Goal: Obtain resource: Download file/media

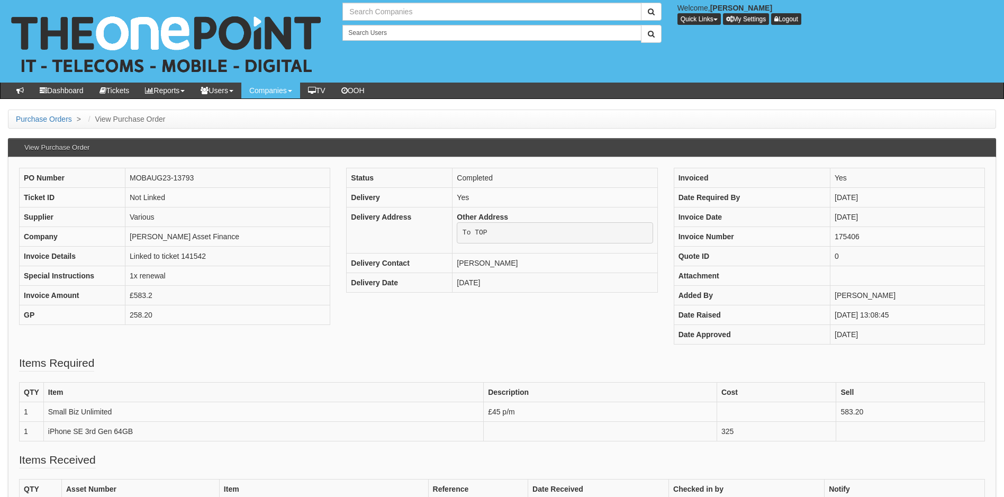
click at [419, 10] on input "text" at bounding box center [492, 12] width 299 height 18
click at [398, 29] on link "X3 Corporate Image Ltd" at bounding box center [492, 29] width 296 height 15
type input "X3 Corporate Image Ltd"
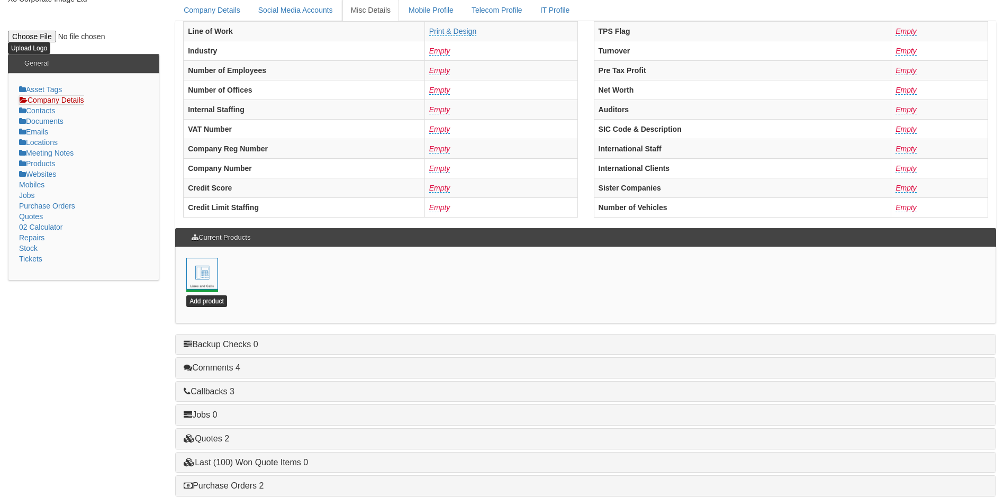
scroll to position [228, 0]
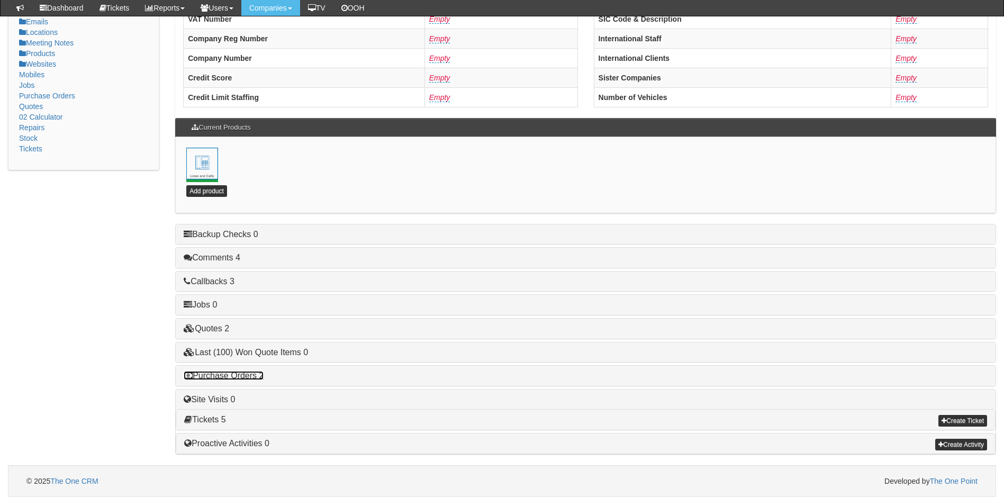
click at [241, 376] on link "Purchase Orders 2" at bounding box center [224, 375] width 80 height 9
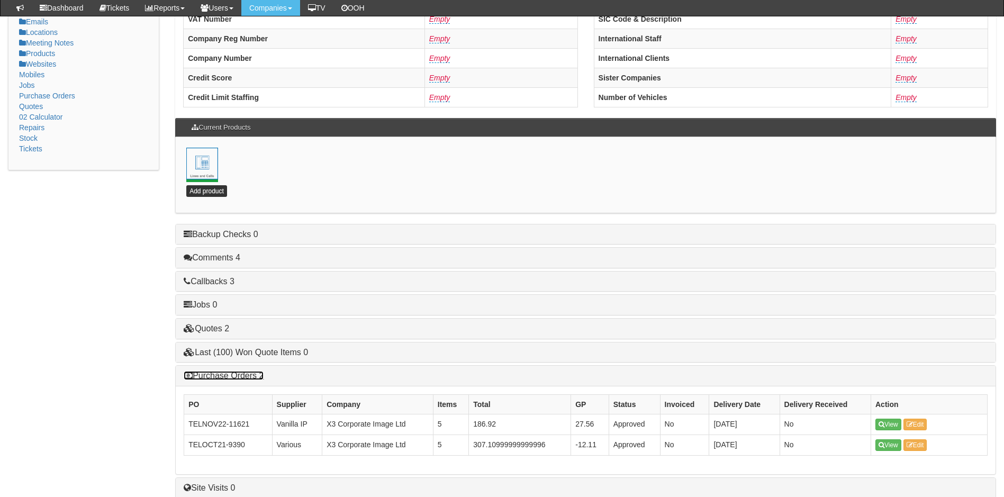
scroll to position [227, 0]
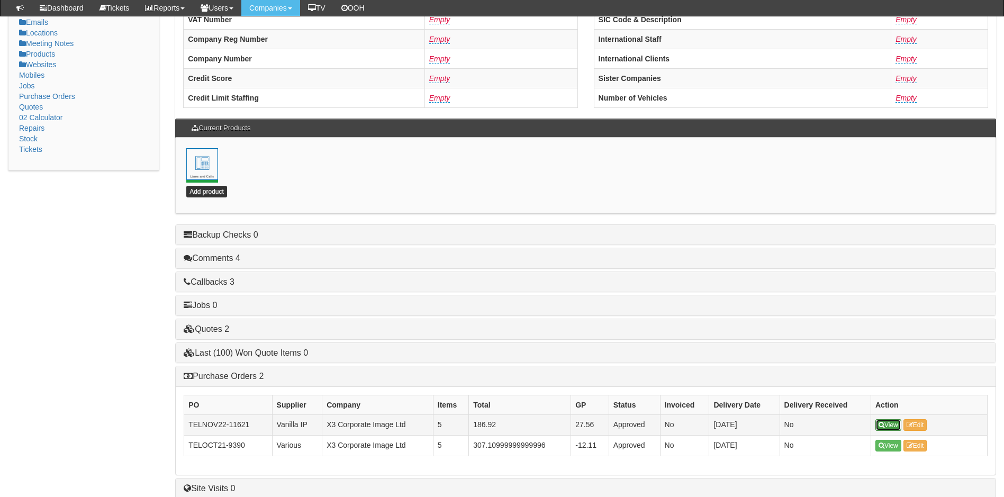
click at [896, 424] on link "View" at bounding box center [889, 425] width 26 height 12
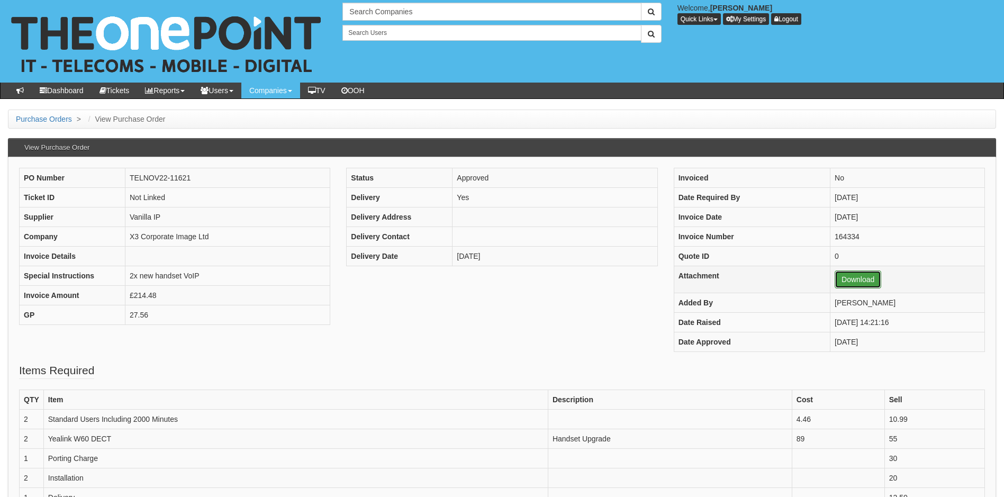
click at [841, 278] on link "Download" at bounding box center [858, 280] width 47 height 18
